Goal: Communication & Community: Answer question/provide support

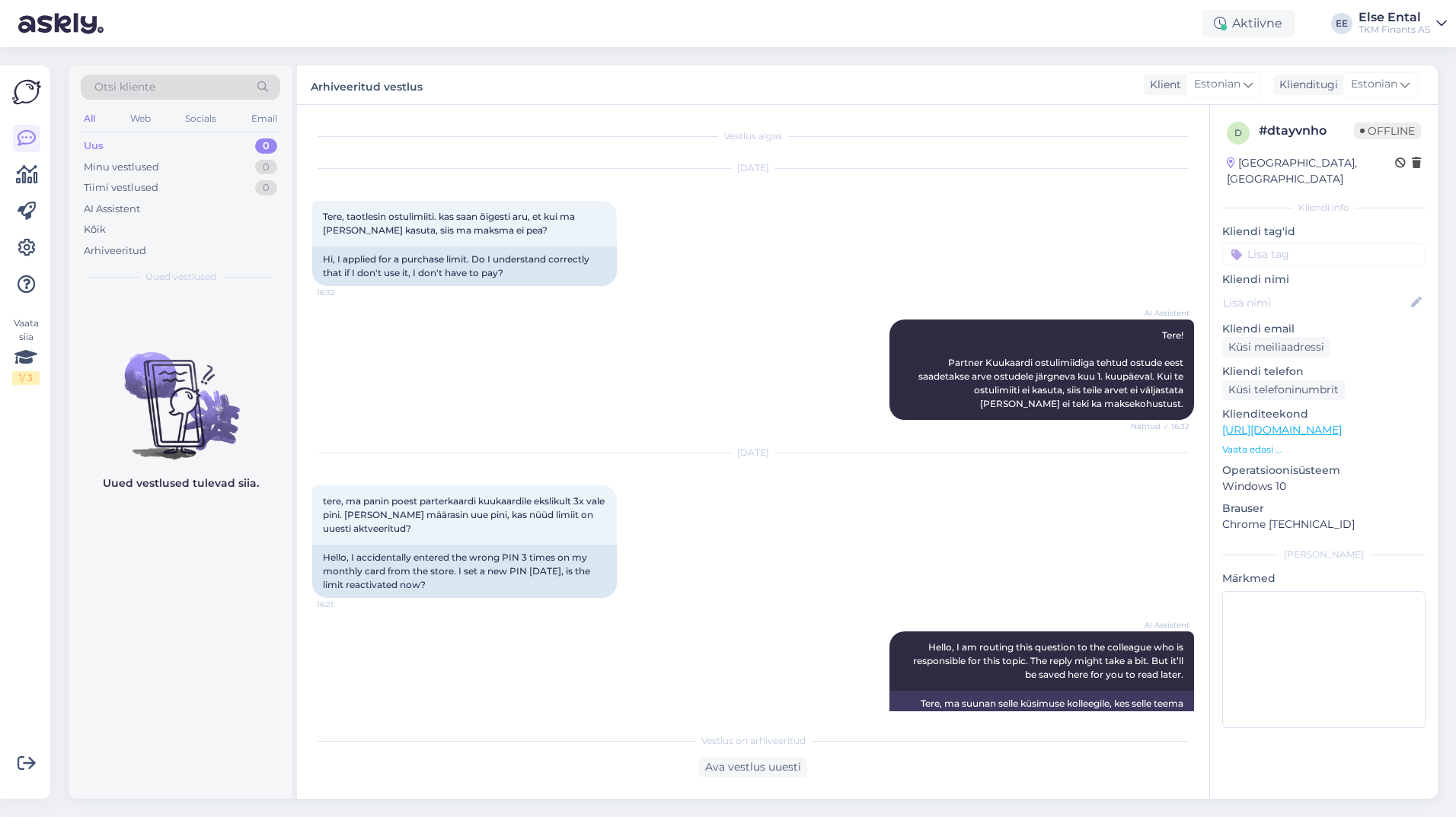
scroll to position [391, 0]
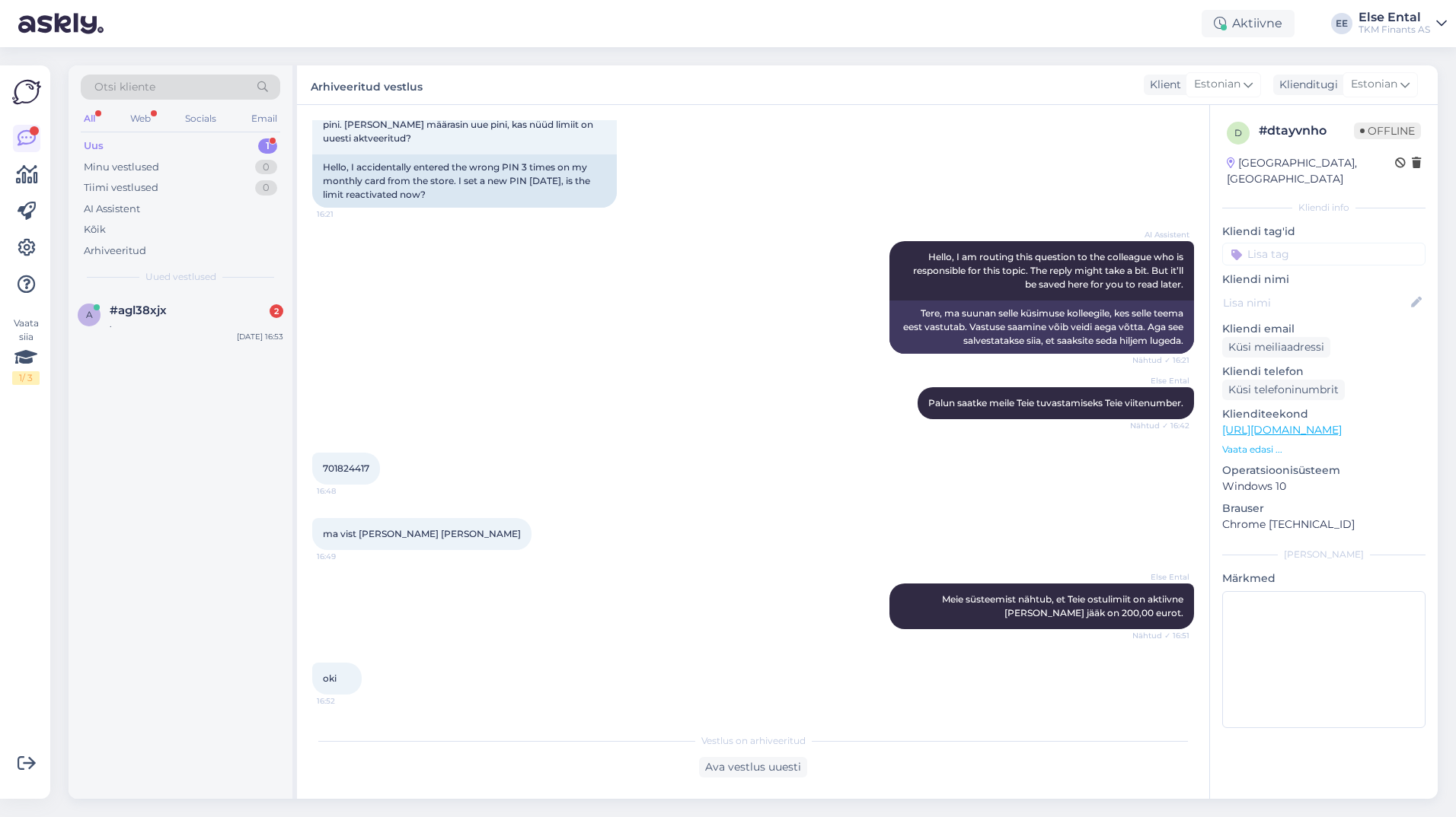
click at [124, 149] on div "Uus 1" at bounding box center [180, 146] width 199 height 21
click at [117, 314] on span "#agl38xjx" at bounding box center [138, 310] width 57 height 14
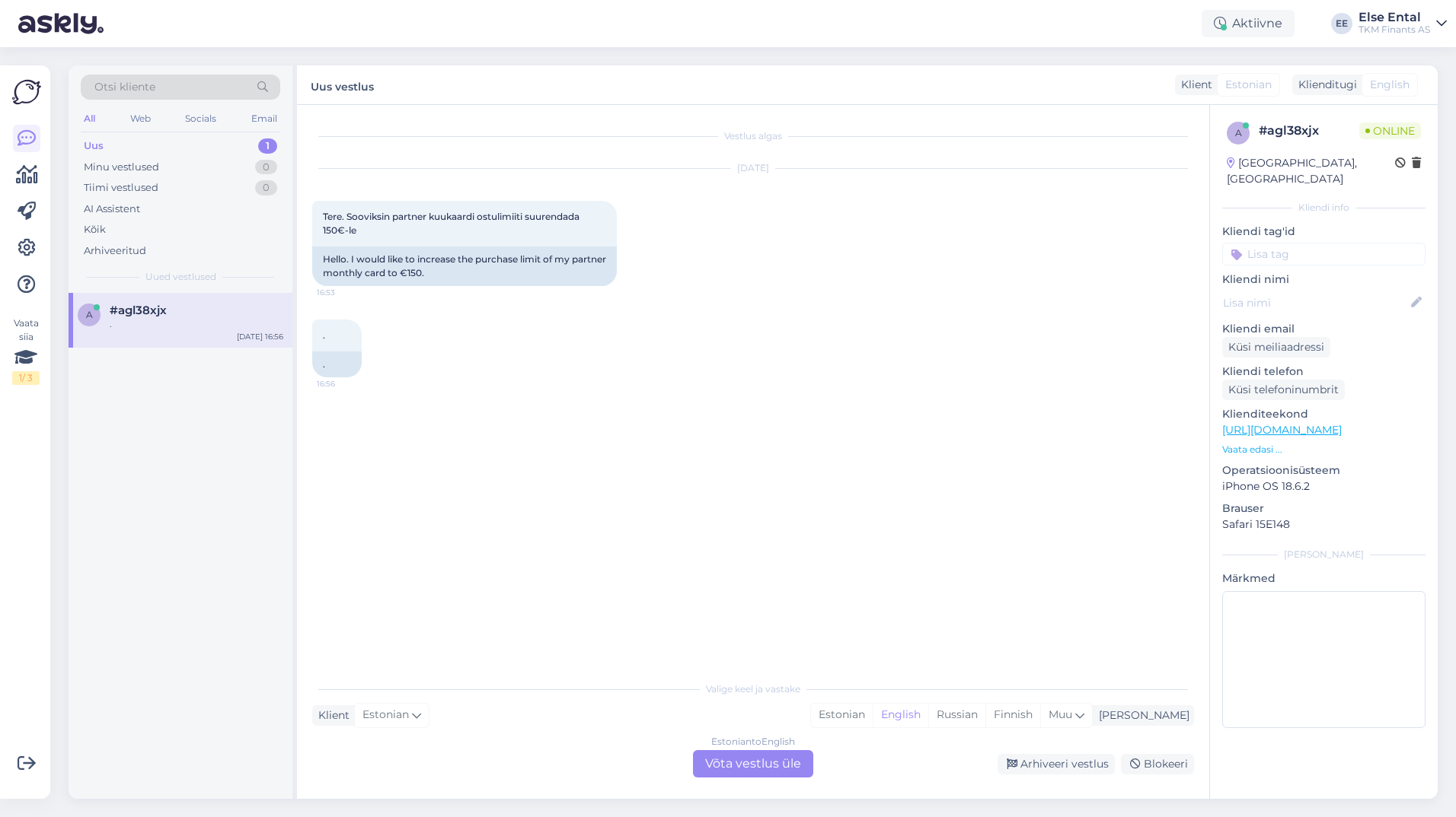
click at [746, 760] on div "Estonian to English Võta vestlus üle" at bounding box center [753, 764] width 121 height 27
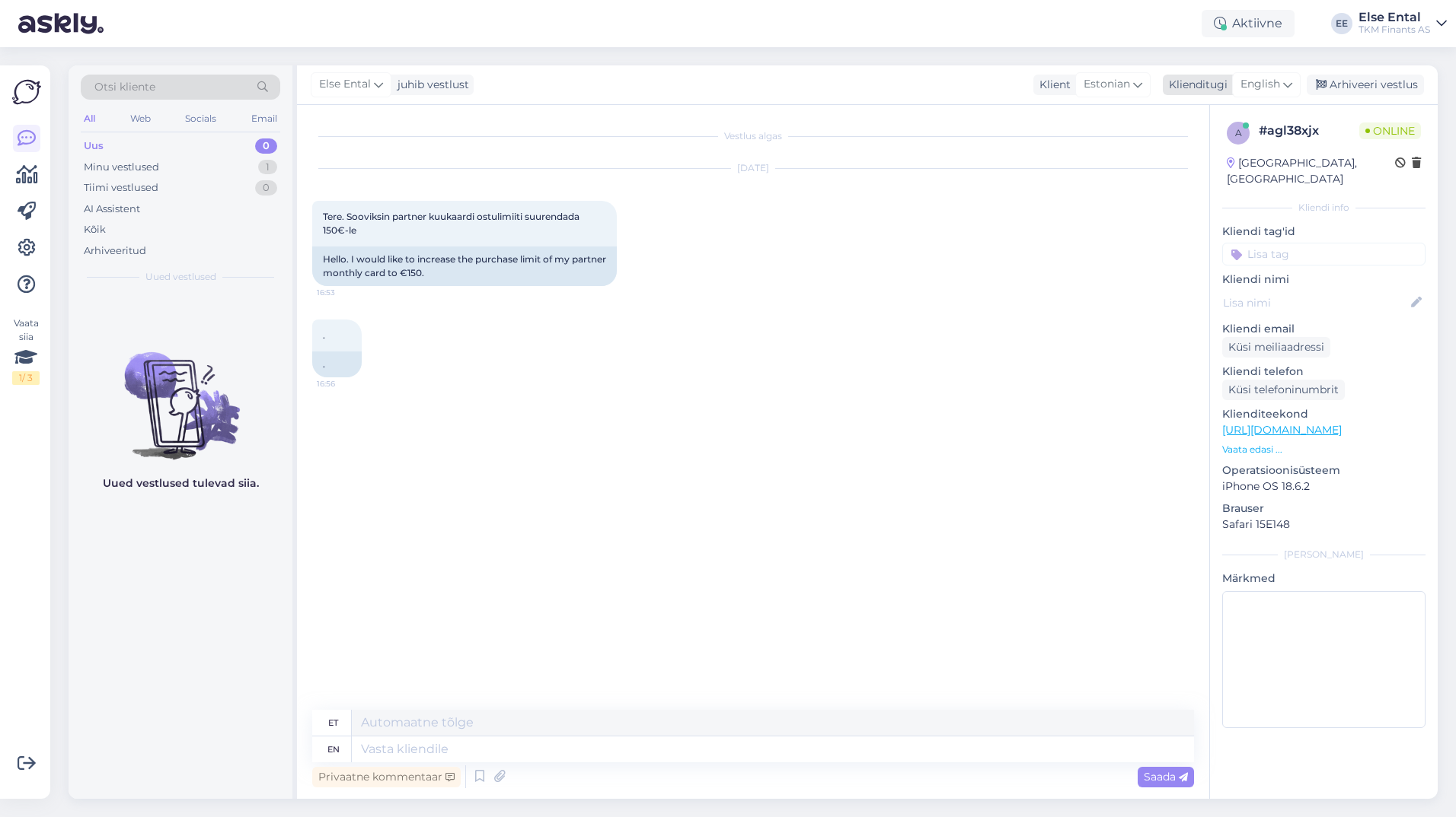
click at [1275, 78] on span "English" at bounding box center [1260, 85] width 40 height 17
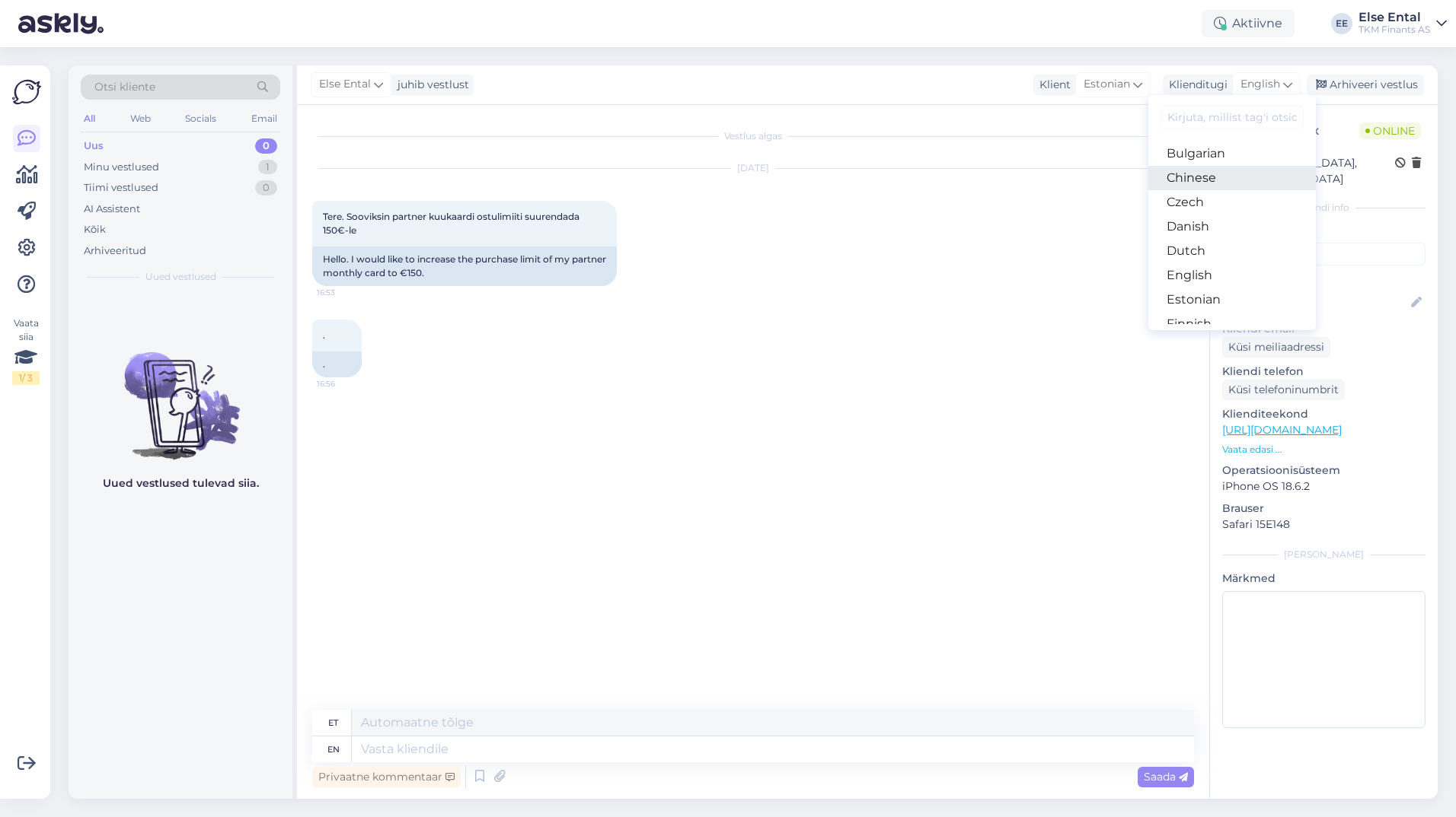
scroll to position [56, 0]
click at [1202, 298] on link "Estonian" at bounding box center [1231, 291] width 167 height 24
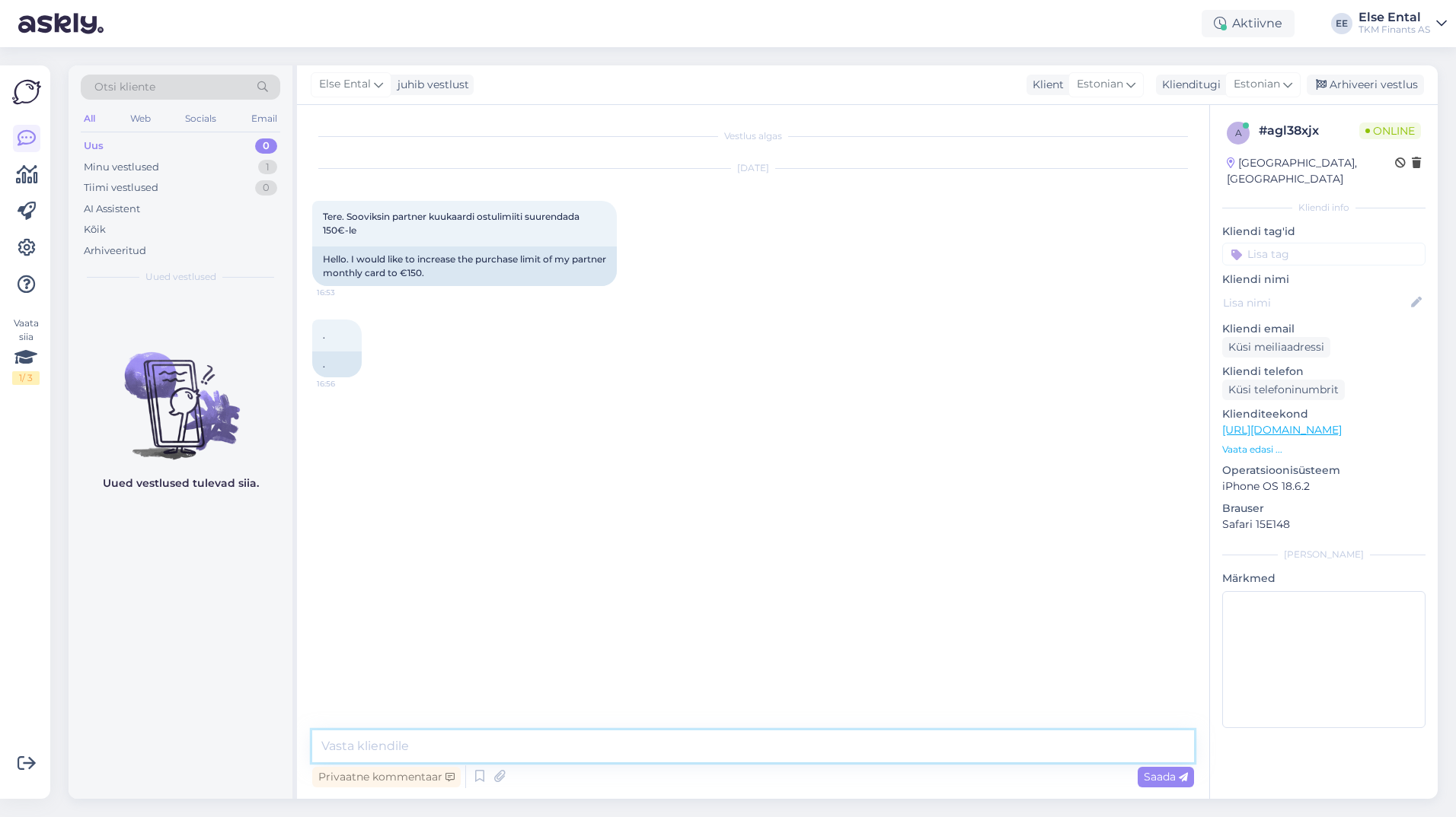
click at [481, 754] on textarea at bounding box center [752, 747] width 881 height 32
paste textarea "). Kliendil on õigus talle määratud limiiti vähendada või taotleda limiidi suur…"
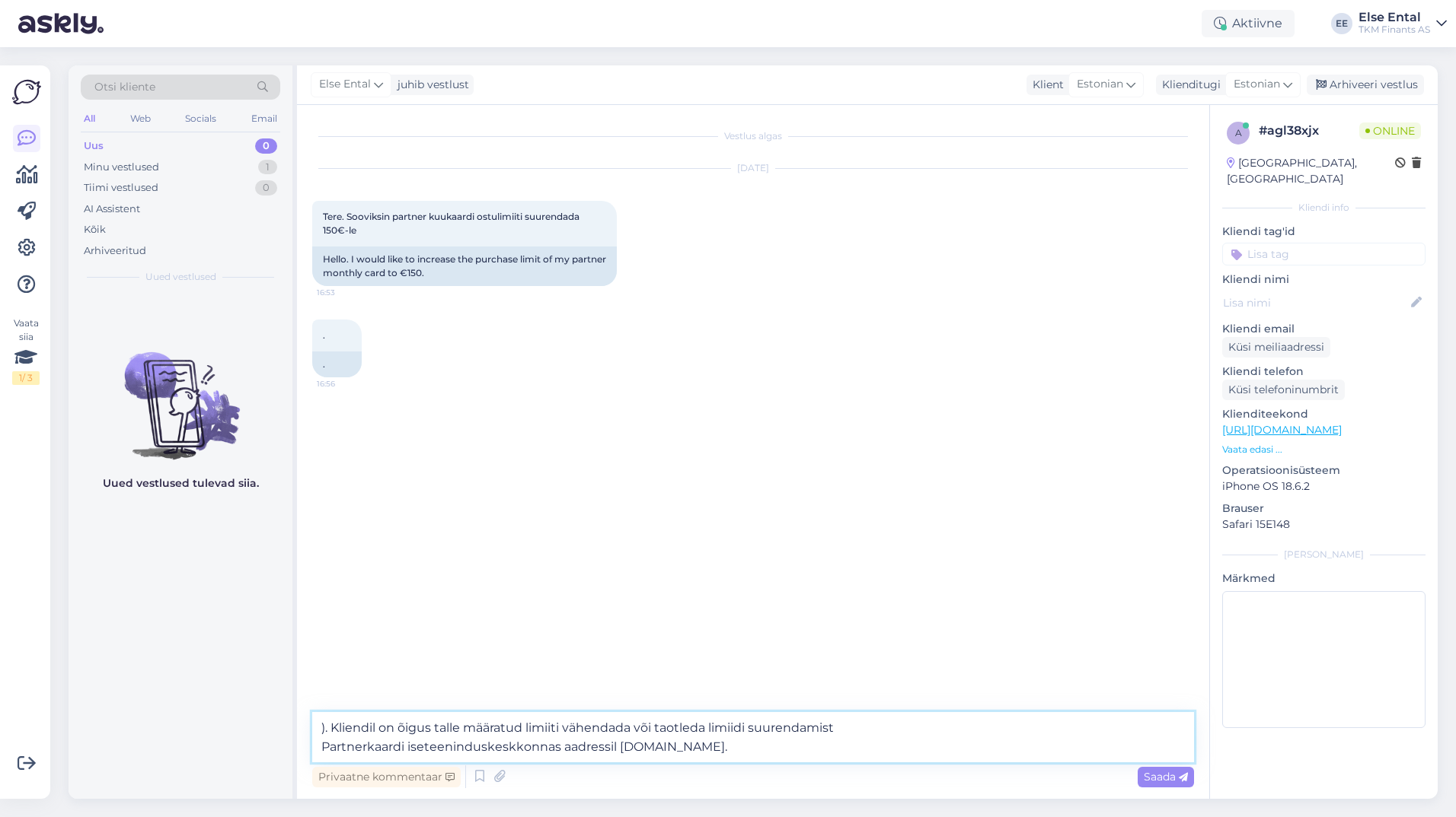
drag, startPoint x: 657, startPoint y: 734, endPoint x: 258, endPoint y: 732, distance: 399.0
click at [258, 732] on div "Otsi kliente All Web Socials Email Uus 0 Minu vestlused 1 Tiimi vestlused 0 AI …" at bounding box center [753, 433] width 1369 height 734
drag, startPoint x: 321, startPoint y: 748, endPoint x: 573, endPoint y: 720, distance: 253.6
click at [573, 720] on textarea "Ostukimiidi suurendamist saate taotleda limiidi suurendamist Partnerkaardi iset…" at bounding box center [752, 738] width 881 height 50
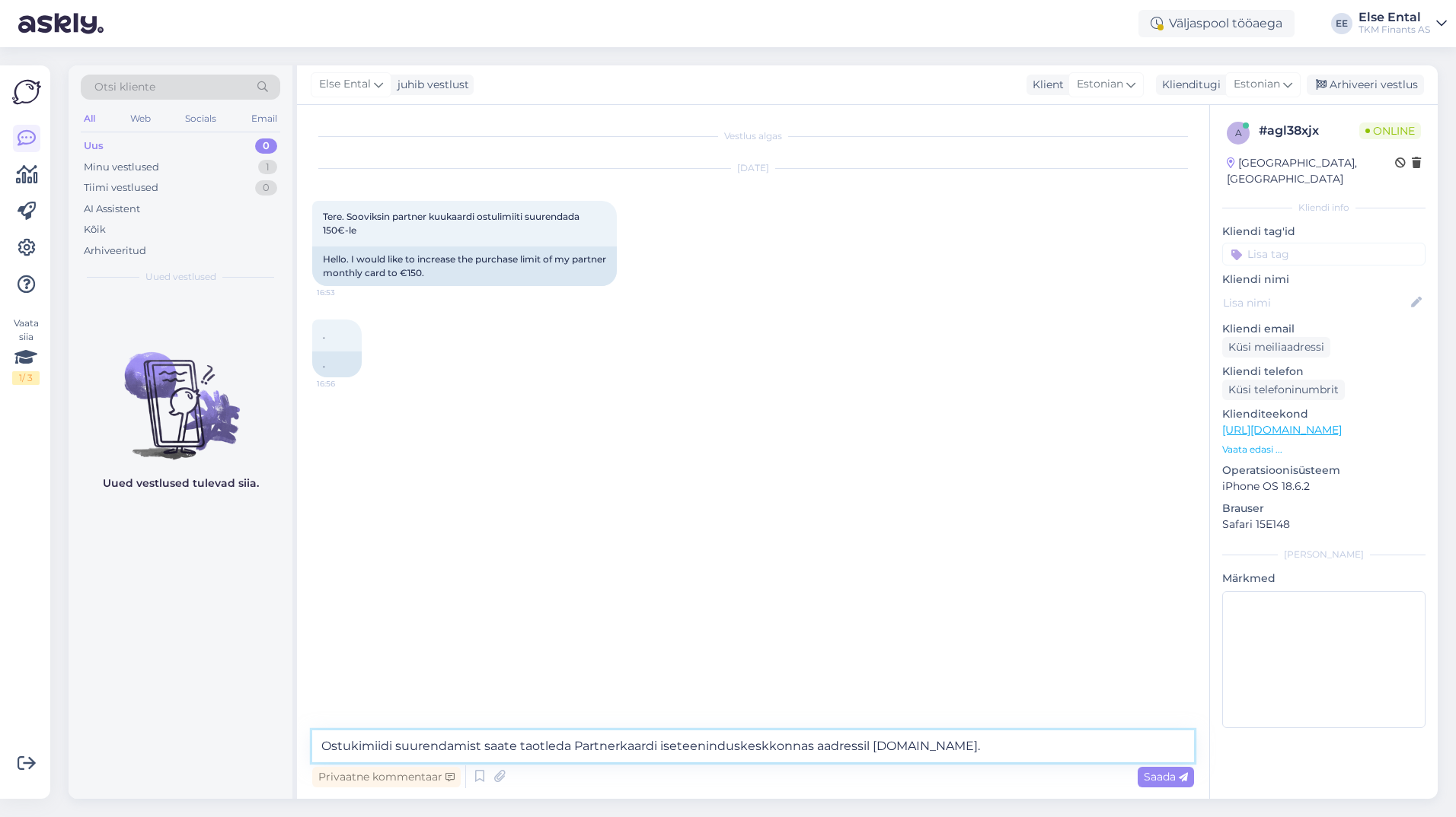
click at [359, 744] on textarea "Ostukimiidi suurendamist saate taotleda Partnerkaardi iseteeninduskeskkonnas aa…" at bounding box center [752, 747] width 881 height 32
click at [318, 744] on textarea "Ostulimiidi suurendamist saate taotleda Partnerkaardi iseteeninduskeskkonnas aa…" at bounding box center [752, 747] width 881 height 32
type textarea "Tere, Ostulimiidi suurendamist saate taotleda Partnerkaardi iseteeninduskeskkon…"
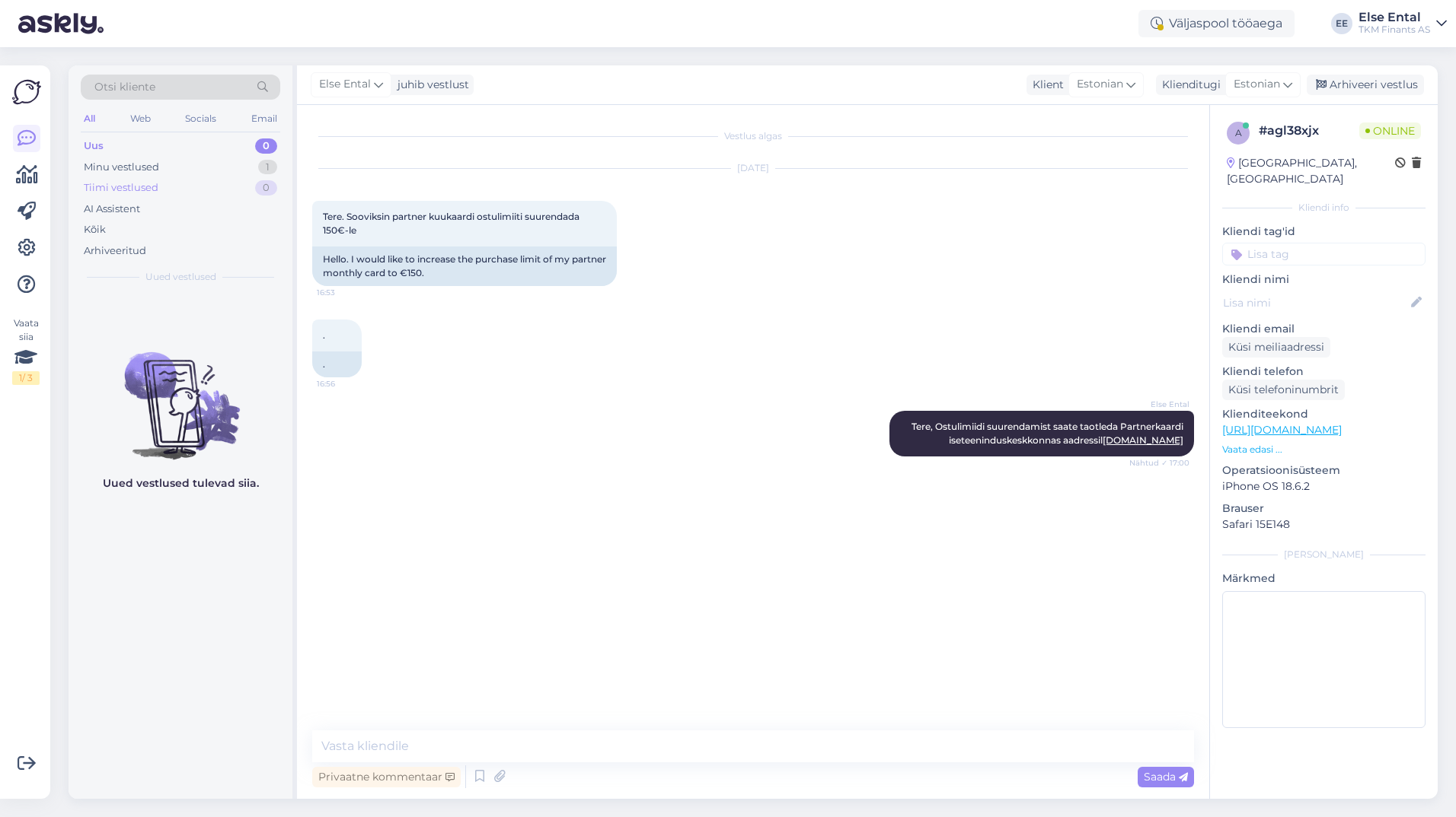
click at [170, 177] on div "Tiimi vestlused 0" at bounding box center [180, 188] width 199 height 21
click at [157, 172] on div "Minu vestlused" at bounding box center [121, 168] width 76 height 15
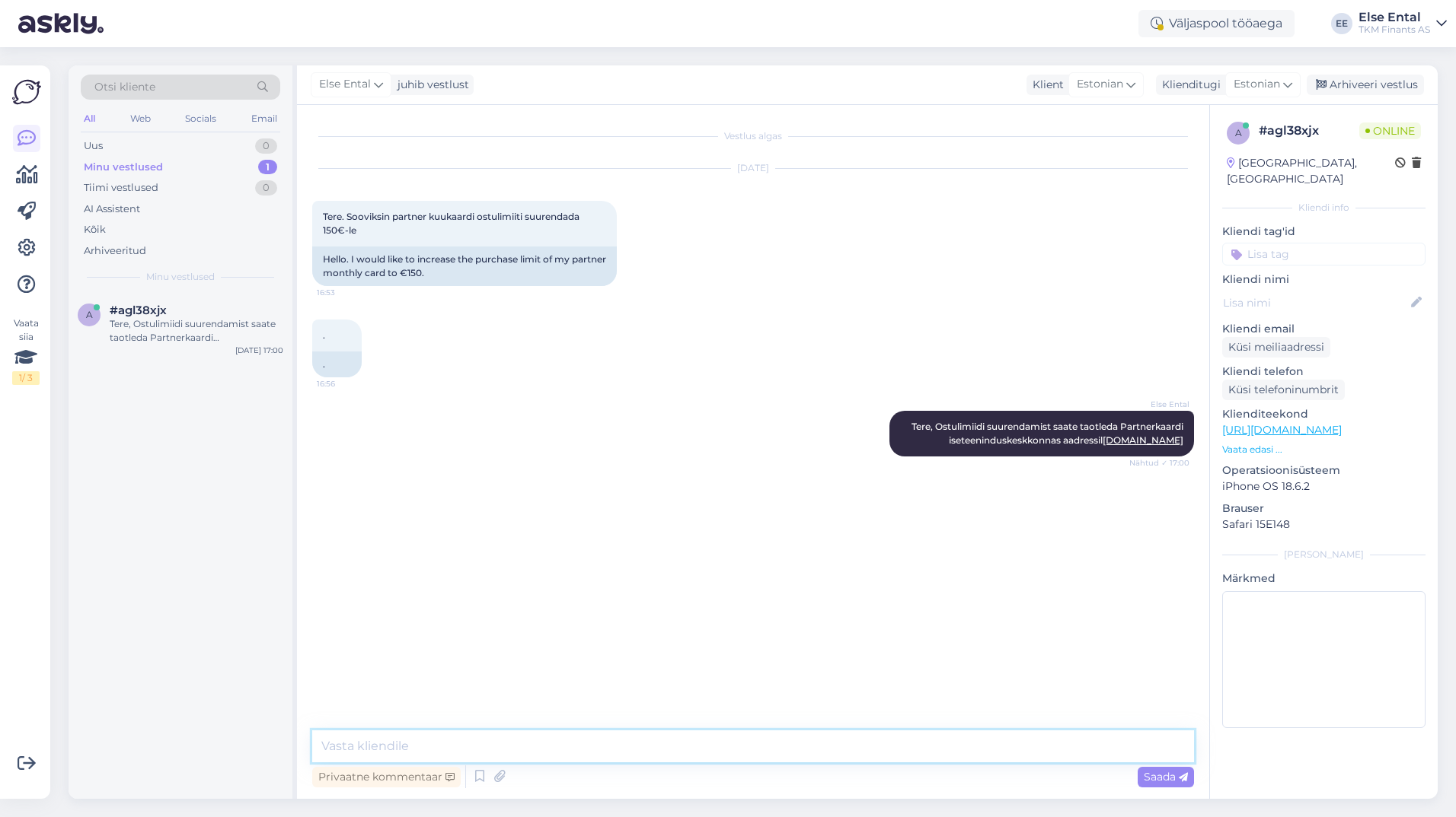
click at [369, 738] on textarea at bounding box center [752, 747] width 881 height 32
click at [784, 757] on textarea at bounding box center [752, 747] width 881 height 32
click at [407, 733] on textarea at bounding box center [752, 747] width 881 height 32
paste textarea "Ostulimiidist keeldumise põhjuseks võib olla, et Teie krediidihinnang ostulimii…"
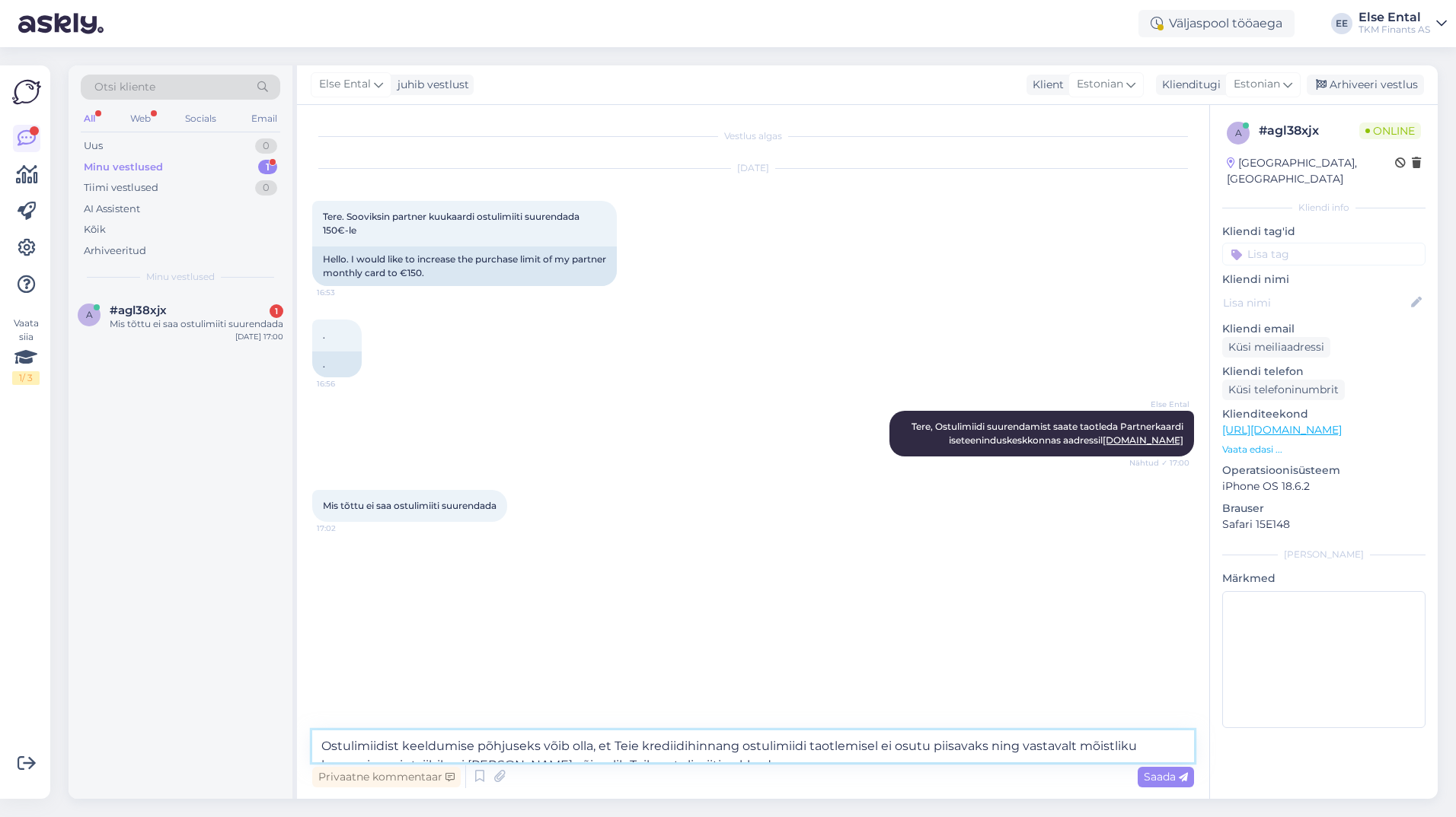
scroll to position [19, 0]
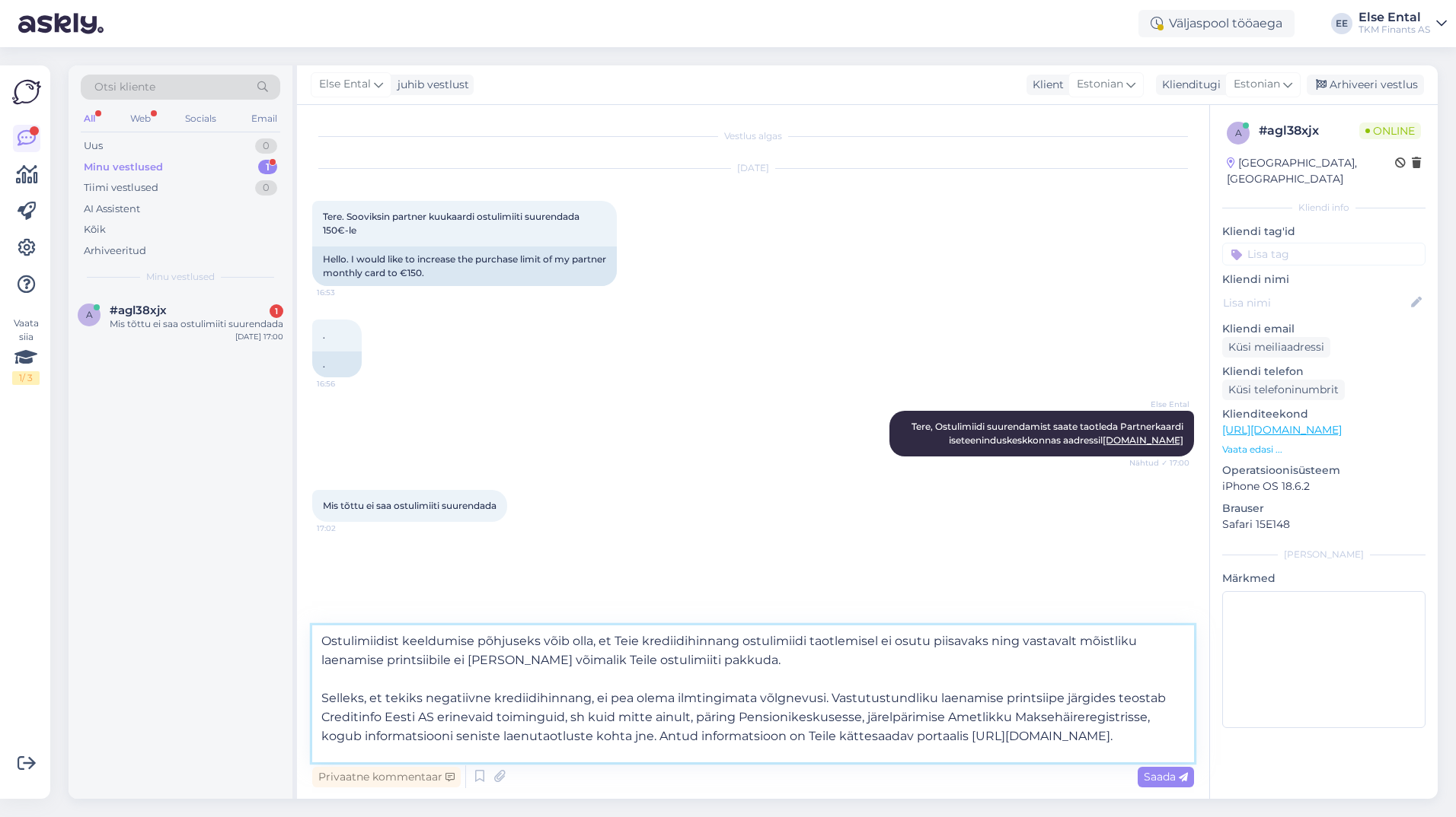
click at [385, 654] on textarea "Ostulimiidist keeldumise põhjuseks võib olla, et Teie krediidihinnang ostulimii…" at bounding box center [752, 694] width 881 height 137
click at [400, 638] on textarea "Ostulimiidist keeldumise põhjuseks võib olla, et Teie krediidihinnang ostulimii…" at bounding box center [752, 694] width 881 height 137
click at [885, 636] on textarea "Ostulimiidi suurendamise keeldumise põhjuseks võib olla, et Teie krediidihinnan…" at bounding box center [752, 694] width 881 height 137
click at [752, 661] on textarea "Ostulimiidi suurendamise keeldumise põhjuseks võib olla, et Teie krediidihinnan…" at bounding box center [752, 694] width 881 height 137
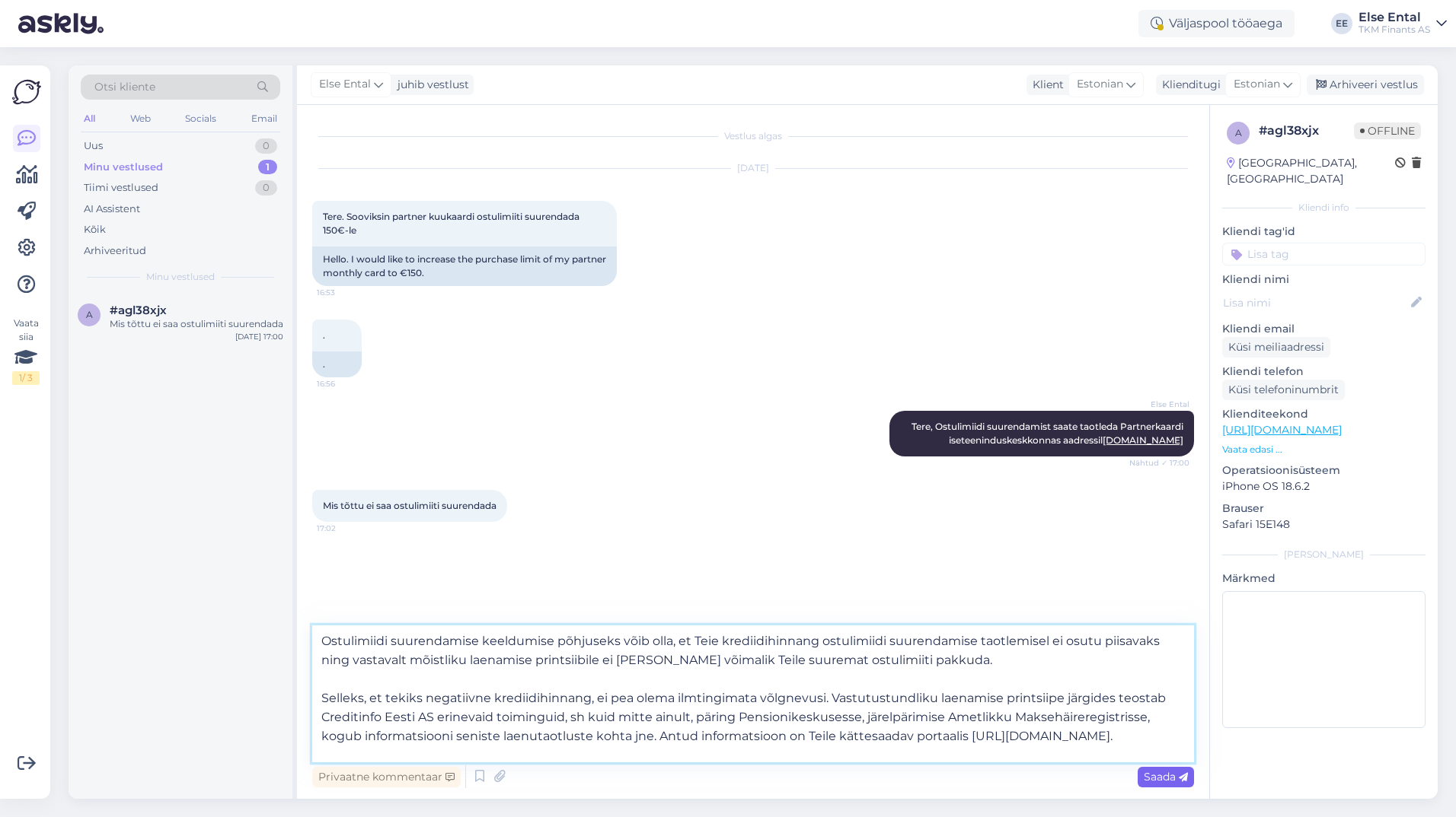
type textarea "Ostulimiidi suurendamise keeldumise põhjuseks võib olla, et Teie krediidihinnan…"
click at [1155, 783] on span "Saada" at bounding box center [1165, 777] width 44 height 14
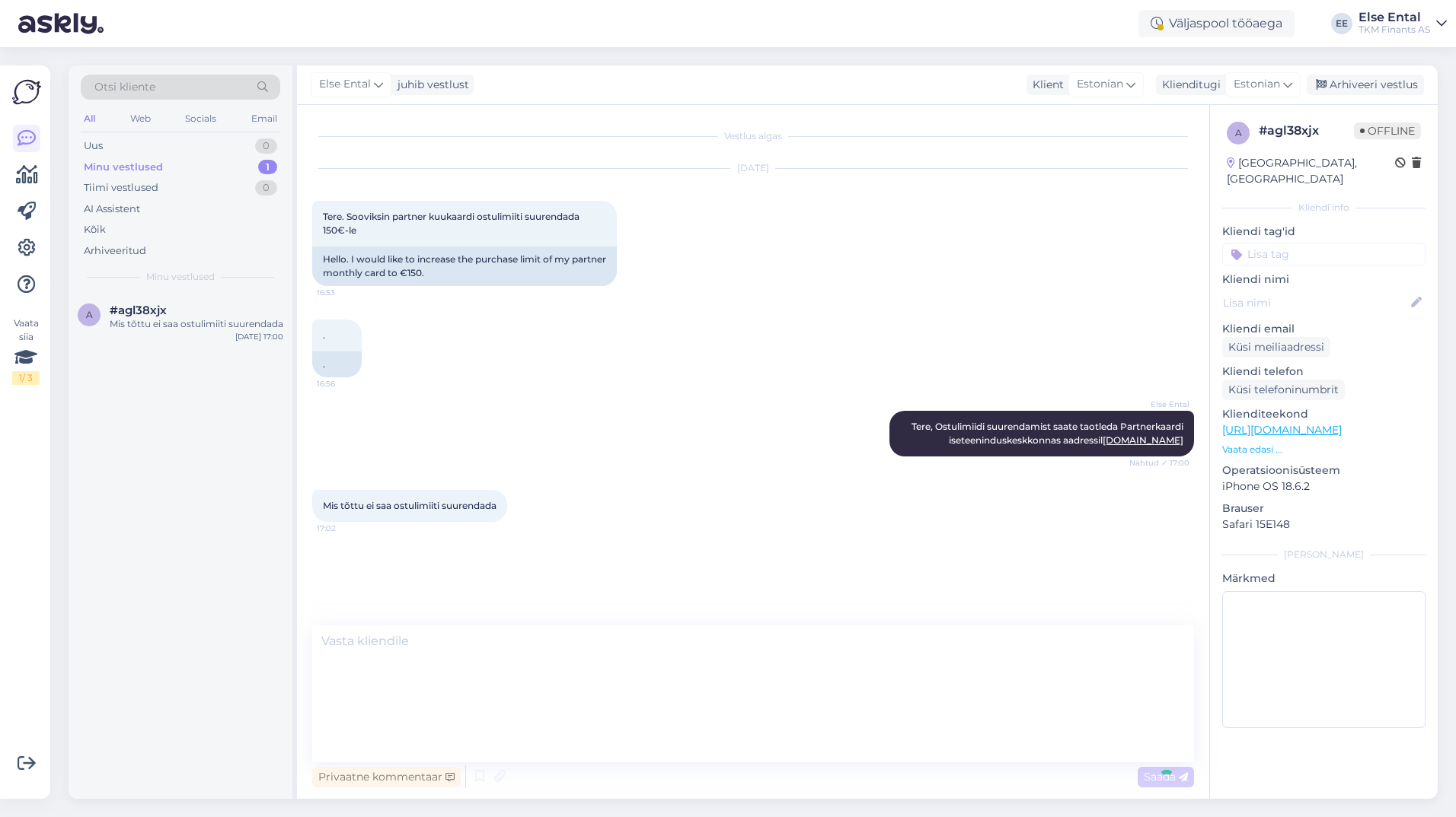
scroll to position [66, 0]
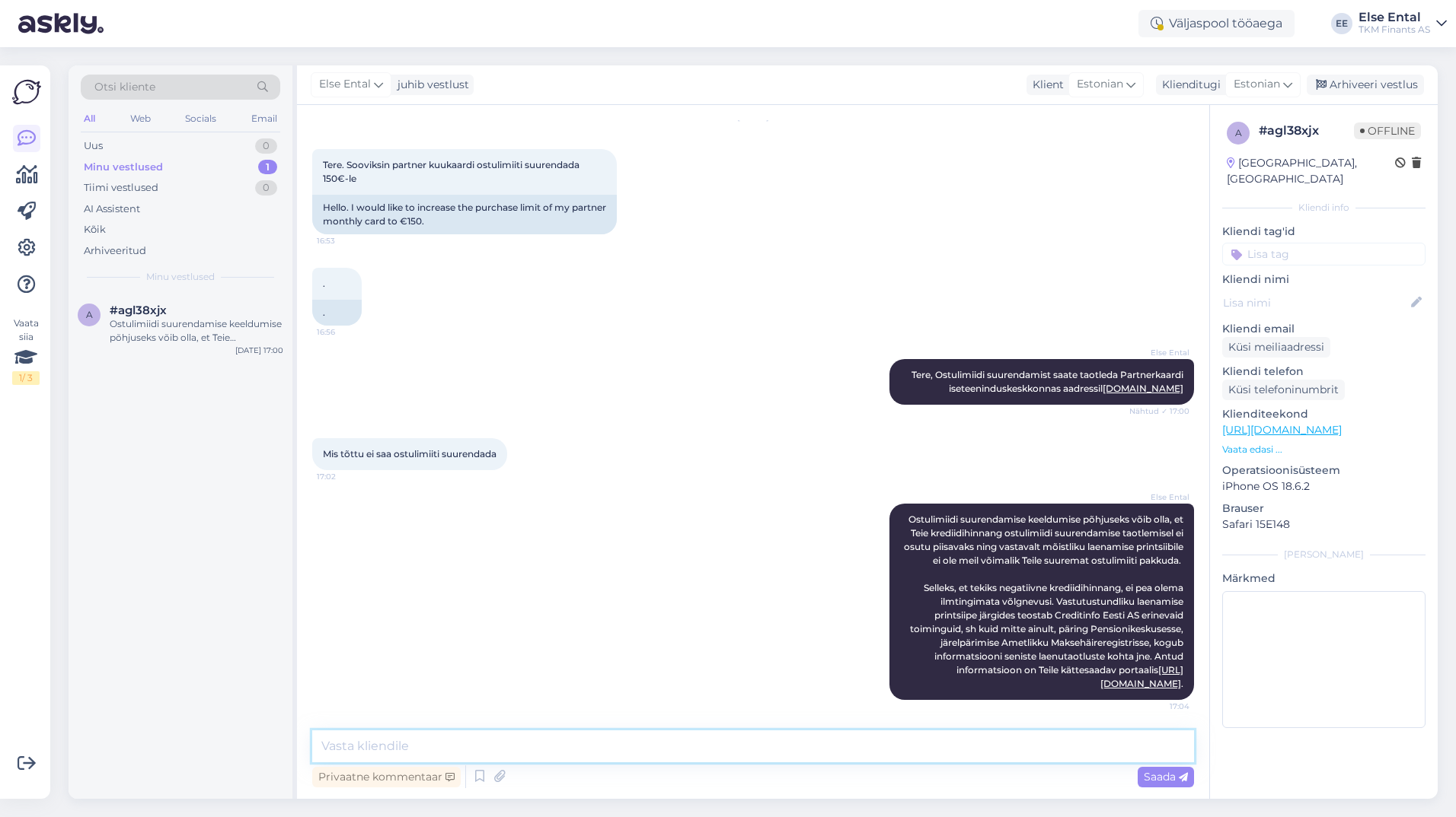
click at [866, 741] on textarea at bounding box center [752, 747] width 881 height 32
click at [208, 314] on div "#agl38xjx" at bounding box center [196, 310] width 173 height 14
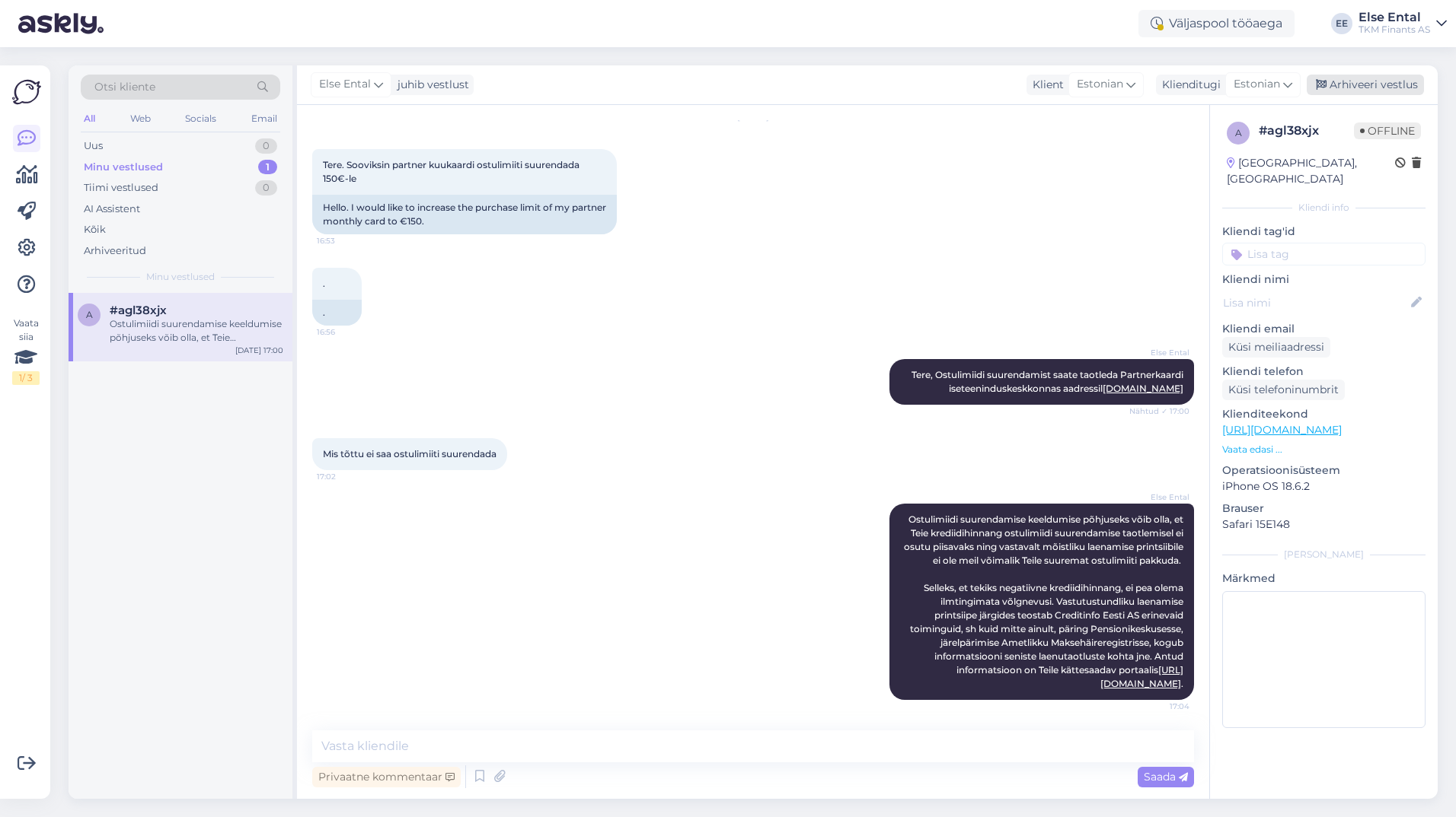
click at [1350, 85] on div "Arhiveeri vestlus" at bounding box center [1365, 85] width 118 height 21
